Goal: Information Seeking & Learning: Learn about a topic

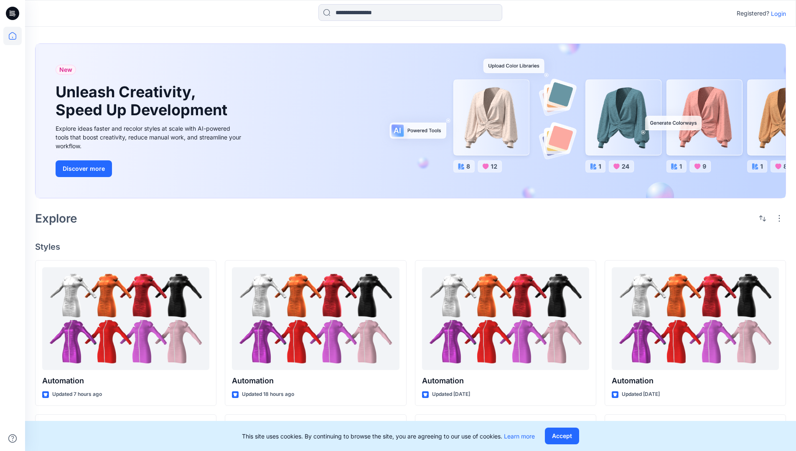
click at [466, 43] on div "New Unleash Creativity, Speed Up Development Explore ideas faster and recolor s…" at bounding box center [410, 123] width 751 height 172
click at [61, 218] on h2 "Explore" at bounding box center [56, 218] width 42 height 13
click at [48, 244] on h4 "Styles" at bounding box center [410, 247] width 751 height 10
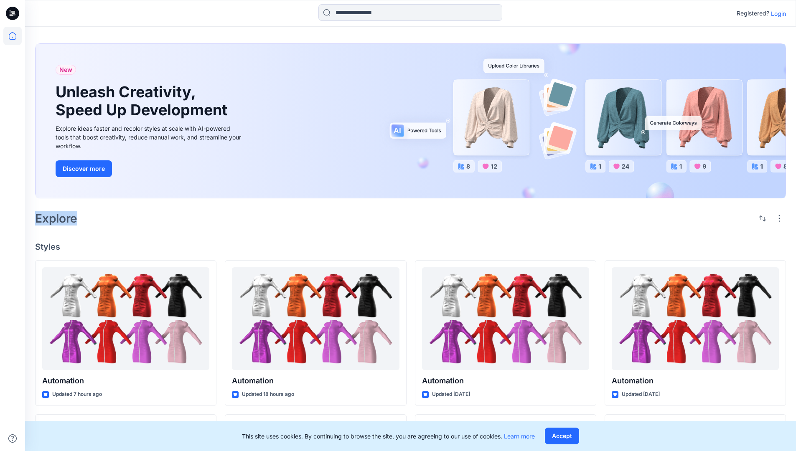
click at [48, 244] on h4 "Styles" at bounding box center [410, 247] width 751 height 10
click at [117, 231] on div "New Unleash Creativity, Speed Up Development Explore ideas faster and recolor s…" at bounding box center [410, 391] width 771 height 728
click at [751, 12] on p "Registered?" at bounding box center [753, 13] width 33 height 10
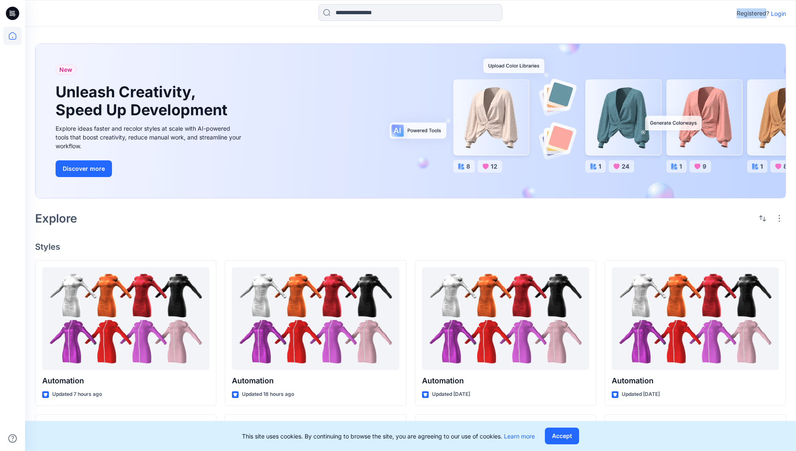
click at [751, 12] on p "Registered?" at bounding box center [753, 13] width 33 height 10
click at [703, 14] on div "Registered? Login" at bounding box center [410, 13] width 770 height 18
click at [790, 14] on div "Registered? Login" at bounding box center [410, 13] width 770 height 18
click at [350, 15] on input at bounding box center [410, 12] width 184 height 17
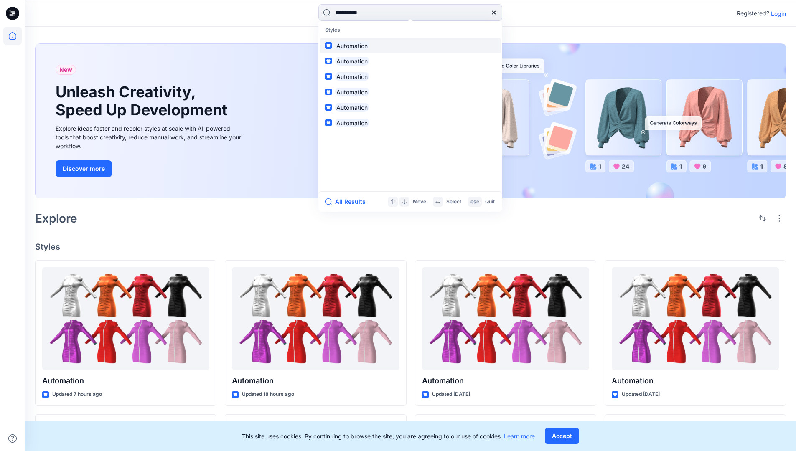
type input "**********"
click at [356, 44] on mark "Automation" at bounding box center [352, 46] width 34 height 10
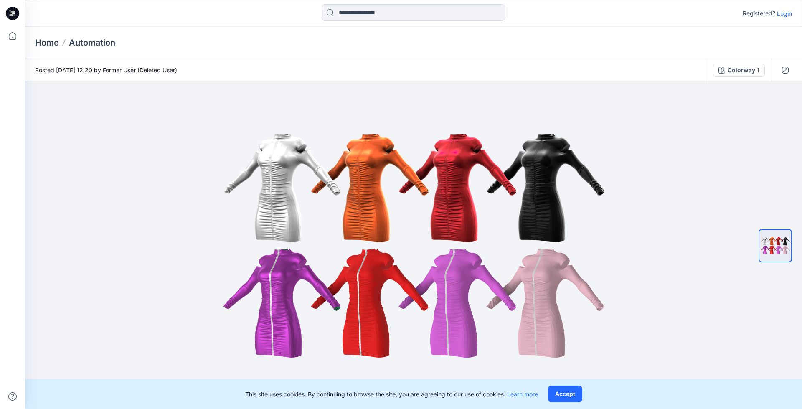
click at [98, 42] on p "Automation" at bounding box center [92, 43] width 46 height 12
